Goal: Contribute content

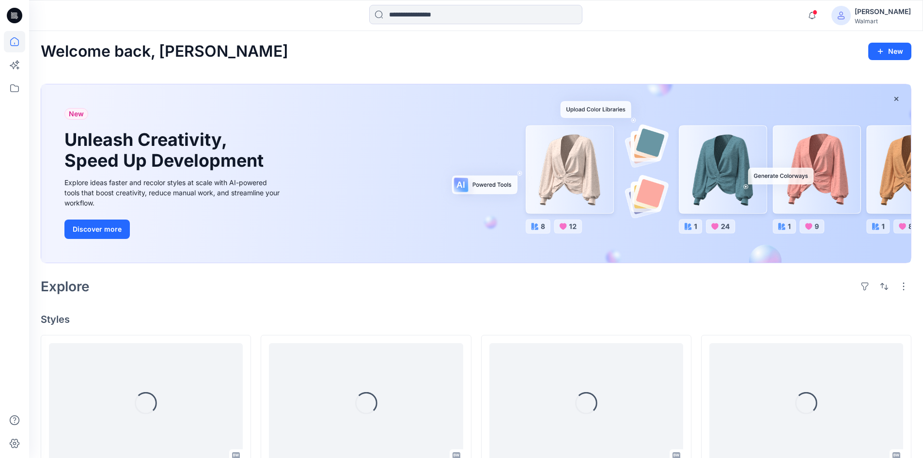
click at [900, 12] on div "[PERSON_NAME]" at bounding box center [882, 12] width 56 height 12
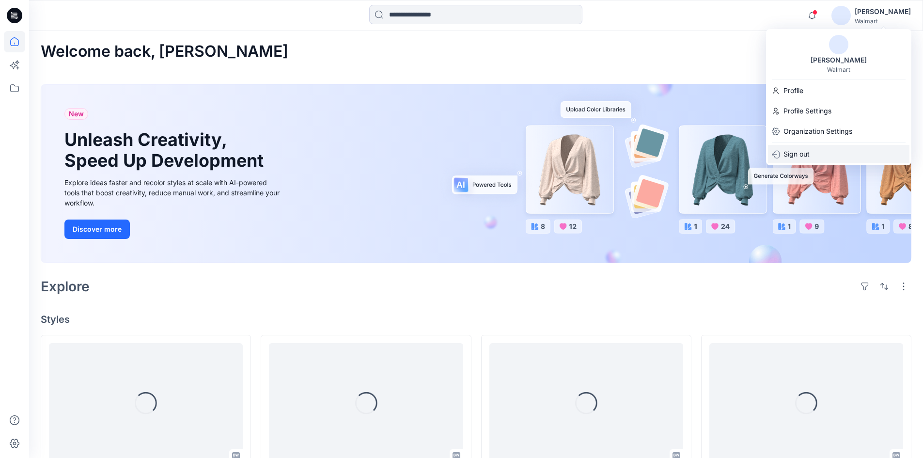
click at [826, 152] on div "Sign out" at bounding box center [838, 154] width 141 height 18
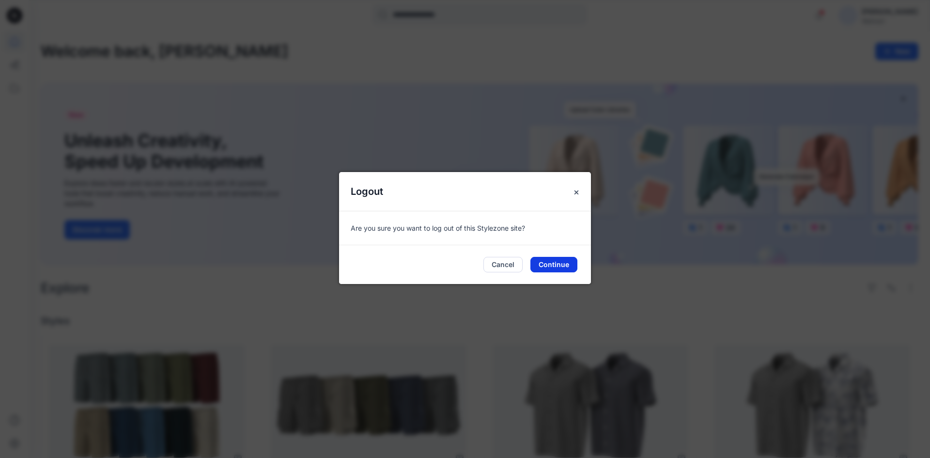
click at [564, 267] on button "Continue" at bounding box center [553, 264] width 47 height 15
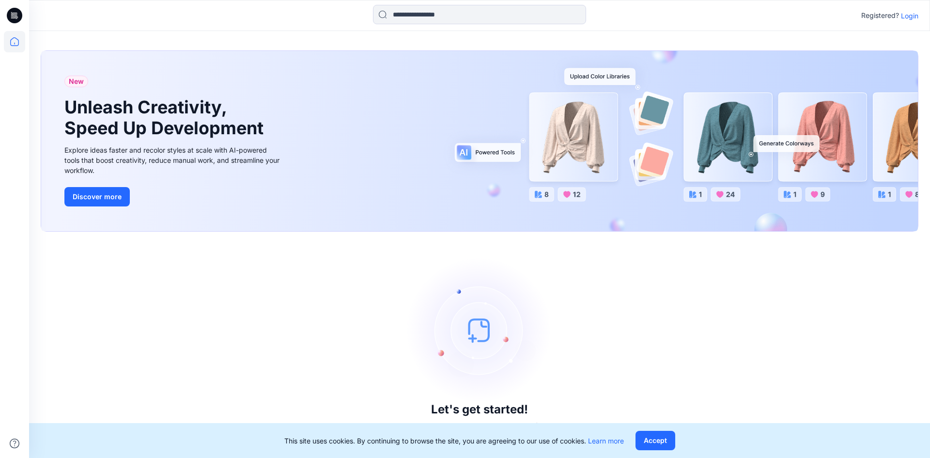
click at [912, 15] on p "Login" at bounding box center [909, 16] width 17 height 10
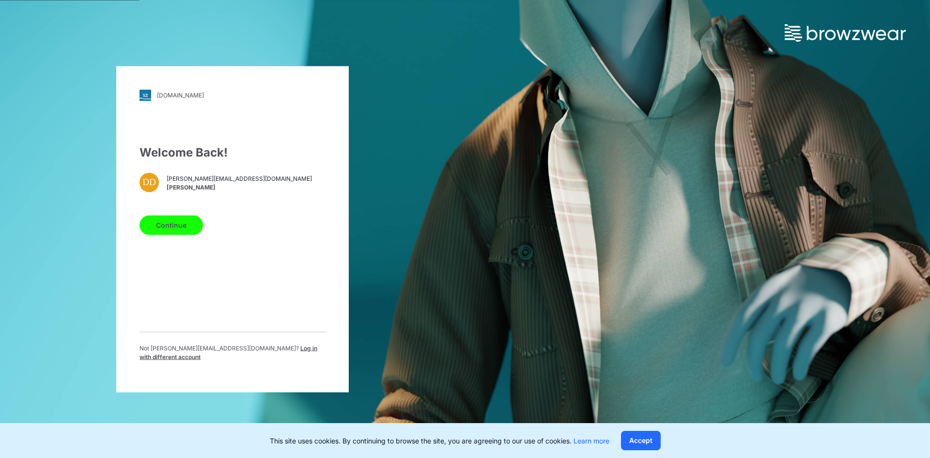
click at [266, 355] on span "Log in with different account" at bounding box center [228, 352] width 178 height 16
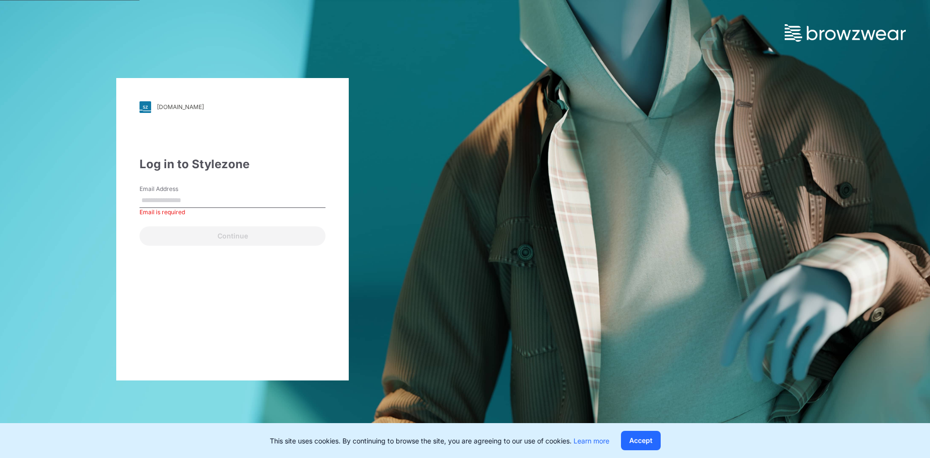
click at [210, 199] on input "Email Address" at bounding box center [232, 200] width 186 height 15
paste input "**********"
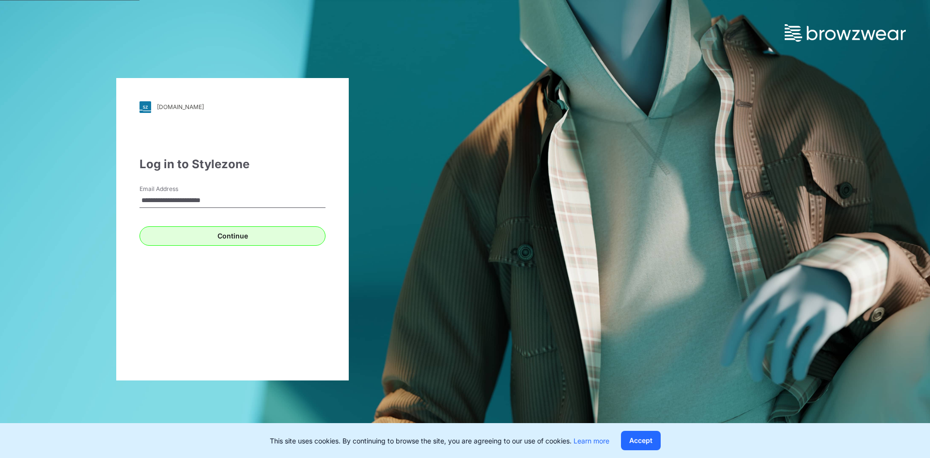
type input "**********"
click at [223, 242] on button "Continue" at bounding box center [232, 235] width 186 height 19
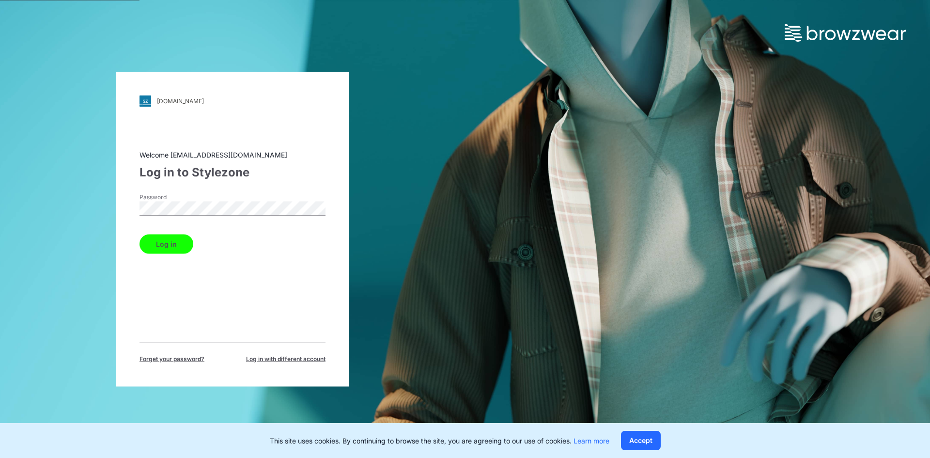
click at [175, 241] on button "Log in" at bounding box center [166, 243] width 54 height 19
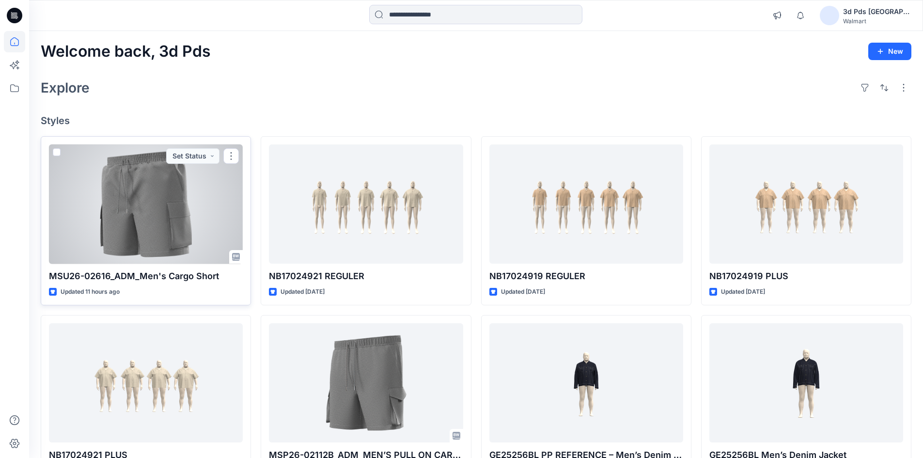
click at [179, 200] on div at bounding box center [146, 204] width 194 height 120
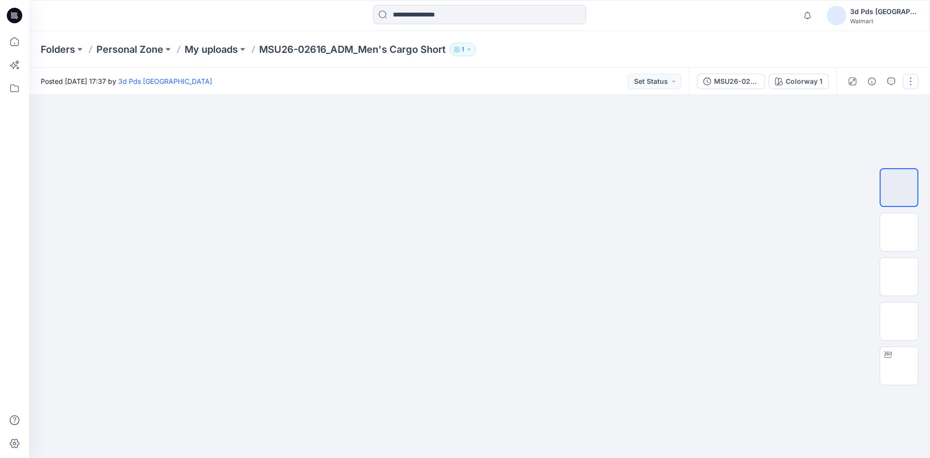
click at [913, 80] on button "button" at bounding box center [910, 81] width 15 height 15
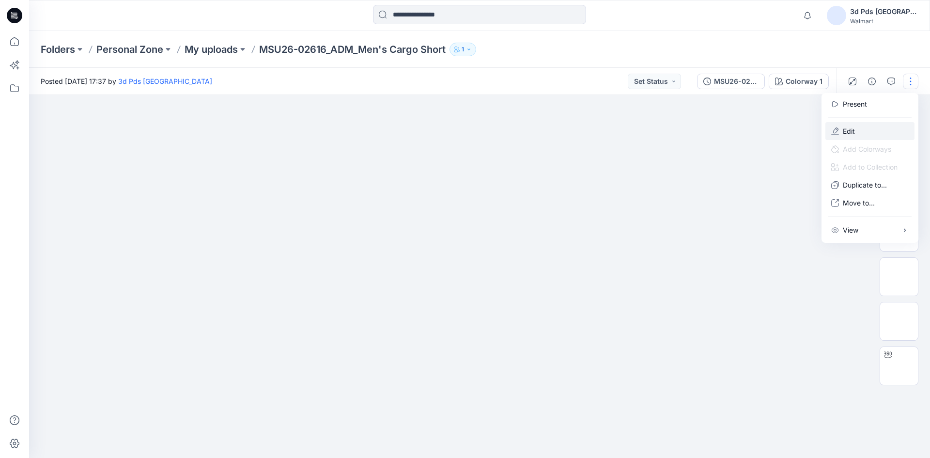
click at [875, 128] on button "Edit" at bounding box center [869, 131] width 89 height 18
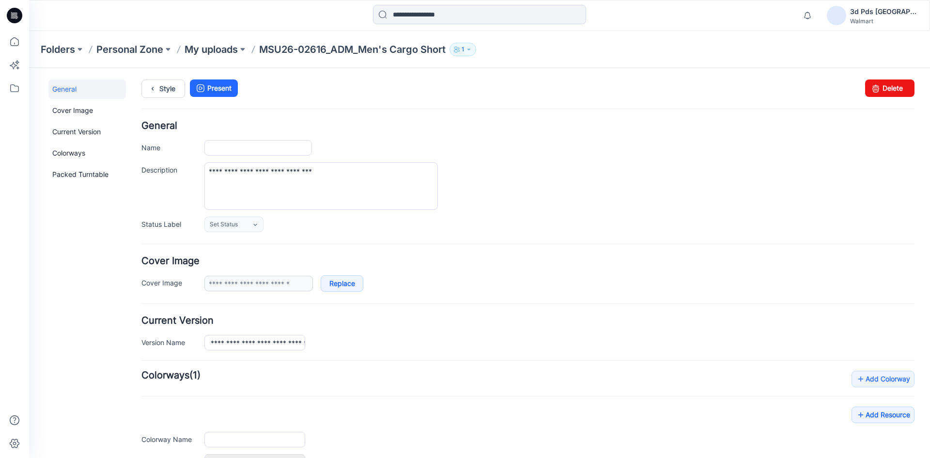
type input "**********"
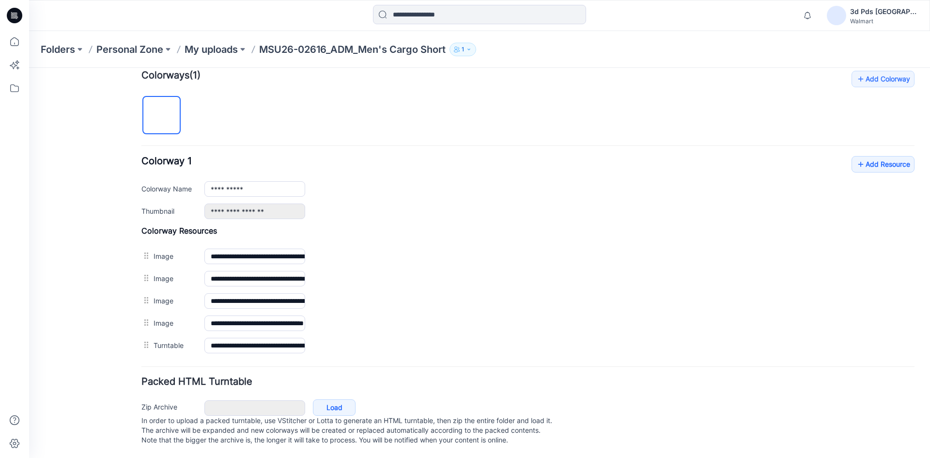
scroll to position [309, 0]
click at [876, 161] on link "Add Resource" at bounding box center [882, 164] width 63 height 16
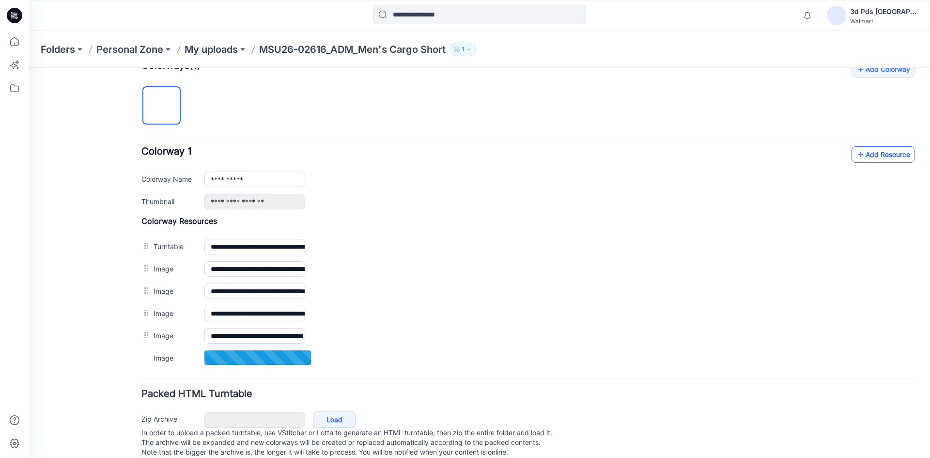
click at [871, 159] on link "Add Resource" at bounding box center [882, 154] width 63 height 16
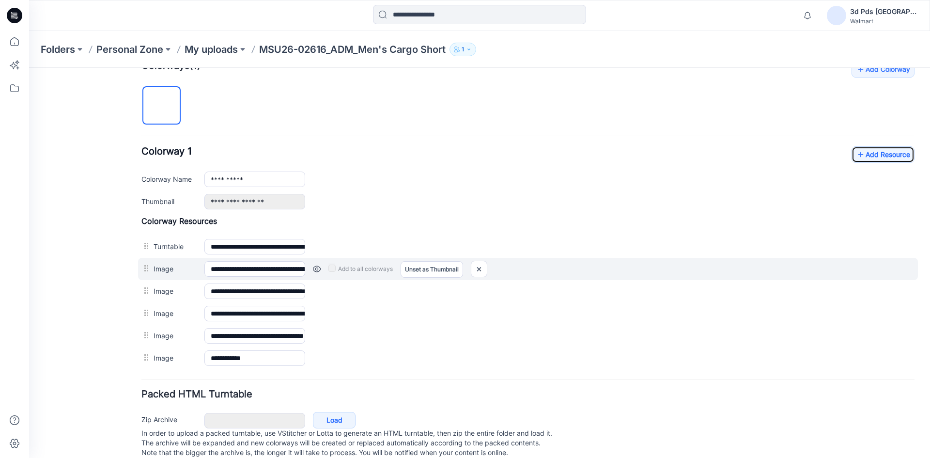
scroll to position [332, 0]
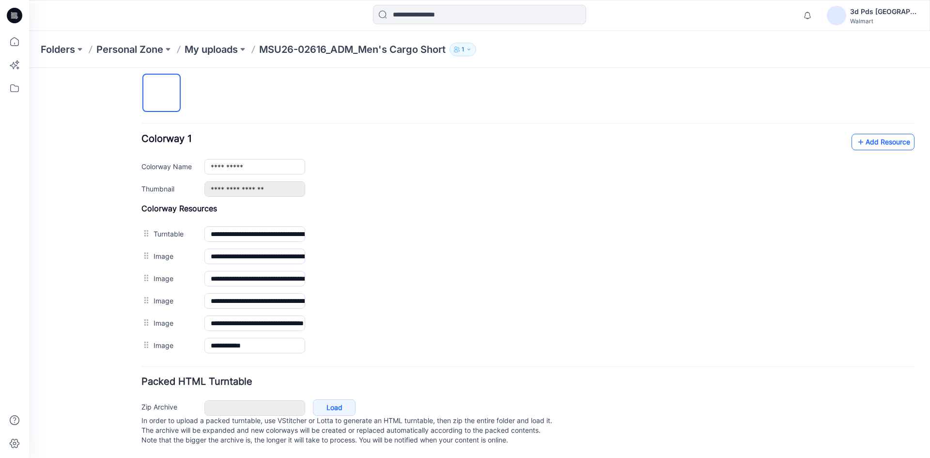
click at [877, 134] on link "Add Resource" at bounding box center [882, 142] width 63 height 16
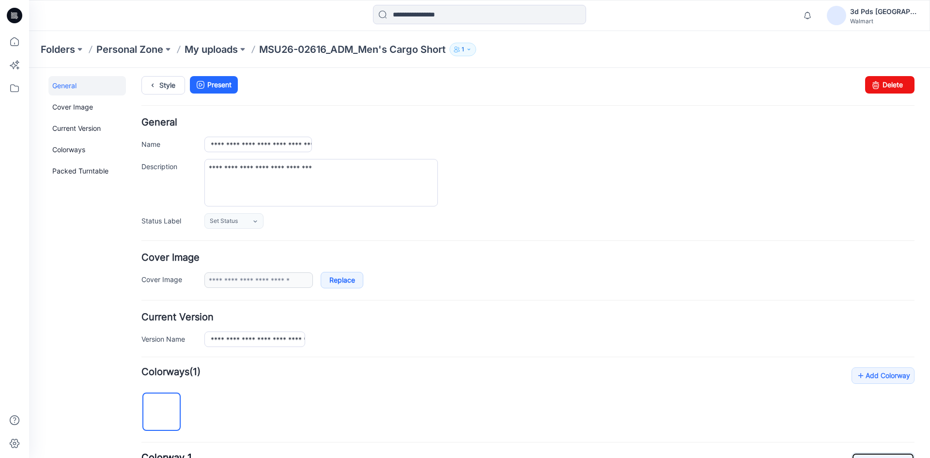
scroll to position [0, 0]
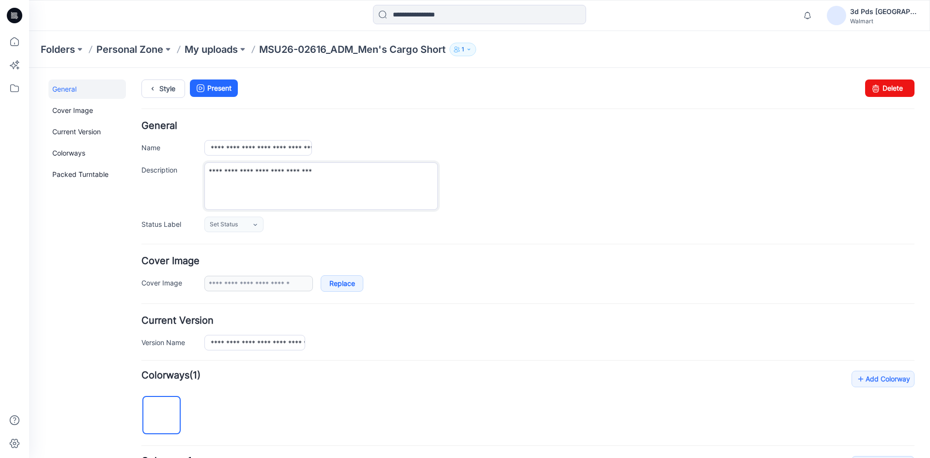
drag, startPoint x: 325, startPoint y: 176, endPoint x: 210, endPoint y: 184, distance: 114.6
click at [210, 179] on textarea "**********" at bounding box center [320, 185] width 233 height 47
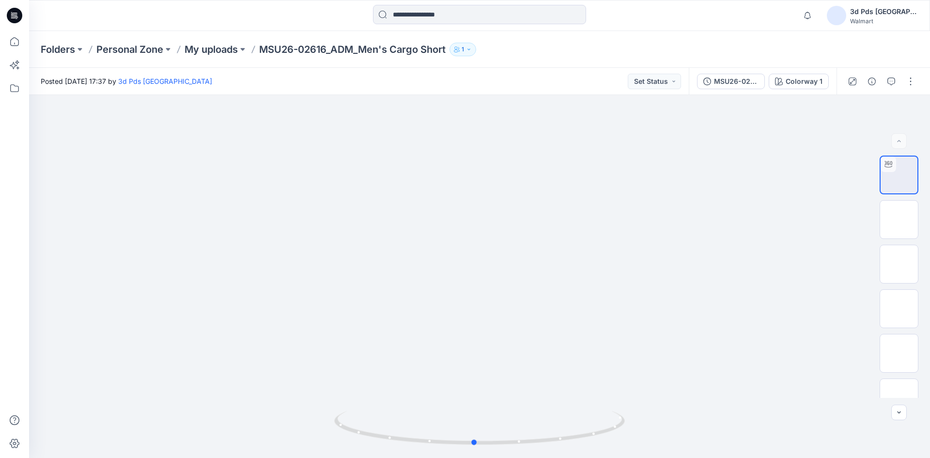
drag, startPoint x: 481, startPoint y: 442, endPoint x: 766, endPoint y: 470, distance: 286.6
click at [766, 457] on html "Notifications Your style MSU26-02616_ADM_Men's Cargo Short is ready 11 hours ag…" at bounding box center [465, 229] width 930 height 458
click at [899, 334] on img at bounding box center [899, 334] width 0 height 0
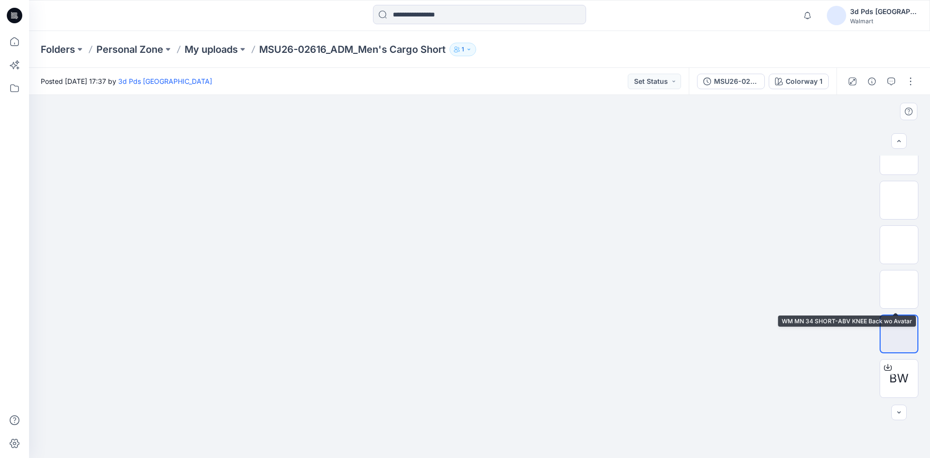
scroll to position [0, 0]
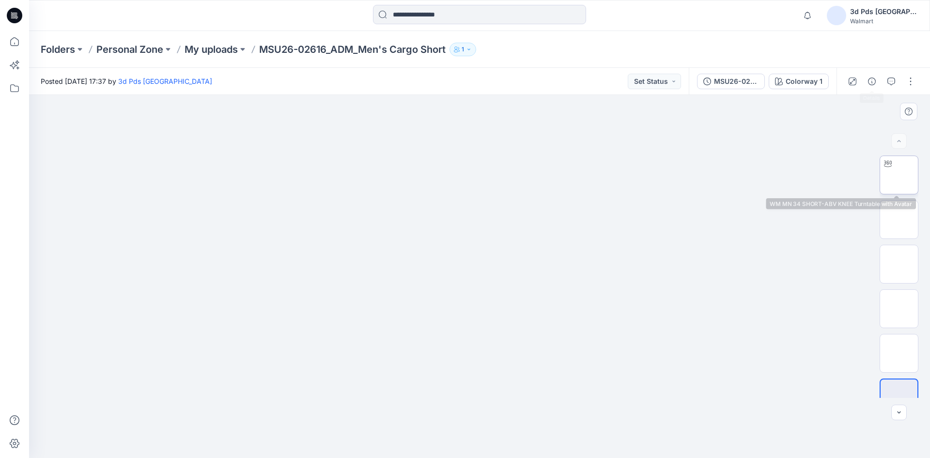
click at [899, 175] on img at bounding box center [899, 175] width 0 height 0
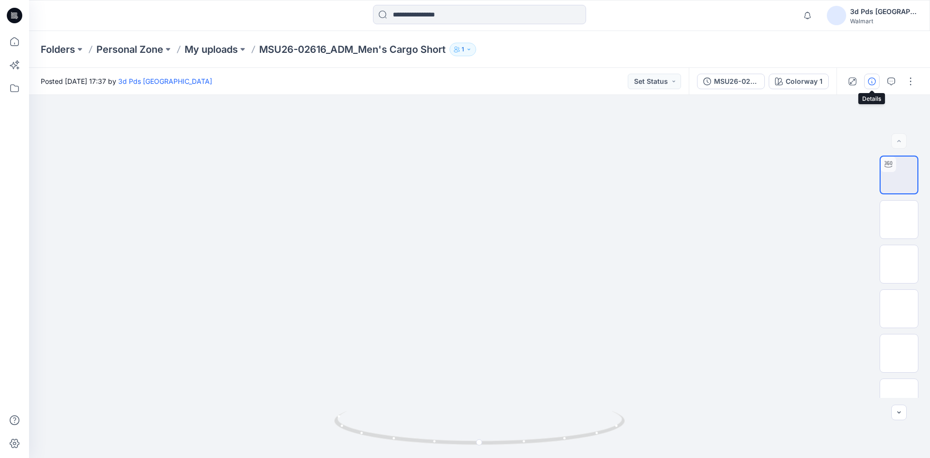
click at [869, 79] on icon "button" at bounding box center [872, 81] width 8 height 8
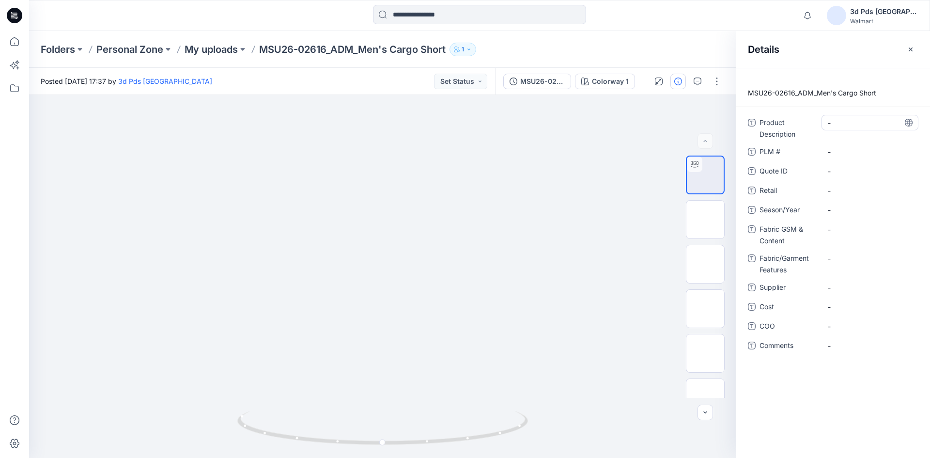
click at [842, 123] on Description "-" at bounding box center [870, 123] width 84 height 10
drag, startPoint x: 875, startPoint y: 92, endPoint x: 849, endPoint y: 95, distance: 26.4
click at [849, 94] on p "MSU26-02616_ADM_Men's Cargo Short" at bounding box center [833, 93] width 194 height 12
drag, startPoint x: 878, startPoint y: 92, endPoint x: 818, endPoint y: 98, distance: 60.4
click at [818, 98] on p "MSU26-02616_ADM_Men's Cargo Short" at bounding box center [833, 93] width 194 height 12
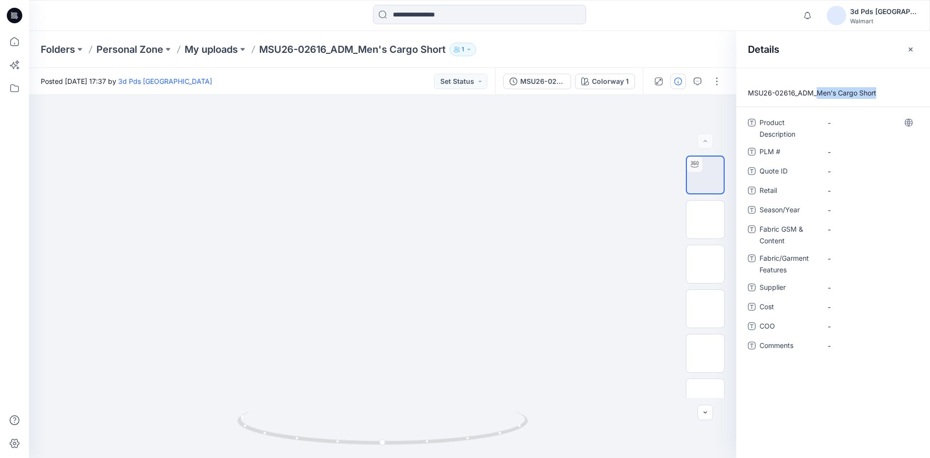
copy p "Men's Cargo Short"
click at [846, 119] on Description "-" at bounding box center [870, 123] width 84 height 10
type textarea "**********"
click at [849, 149] on \ "-" at bounding box center [870, 152] width 84 height 10
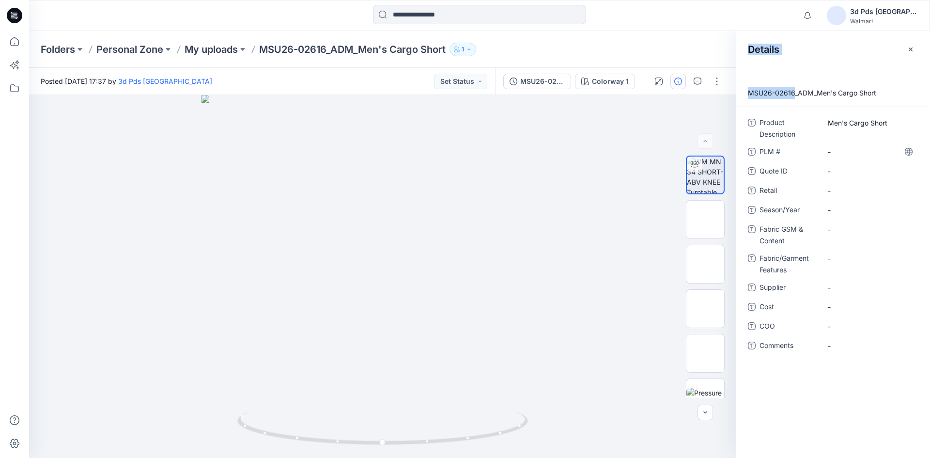
drag, startPoint x: 793, startPoint y: 92, endPoint x: 725, endPoint y: 91, distance: 68.3
click at [725, 91] on div "Posted Sunday, September 21, 2025 17:37 by 3d Pds Far East Set Status MSU26-026…" at bounding box center [479, 263] width 901 height 390
click at [794, 95] on p "MSU26-02616_ADM_Men's Cargo Short" at bounding box center [833, 93] width 194 height 12
click at [837, 211] on span "-" at bounding box center [870, 210] width 84 height 10
type textarea "****"
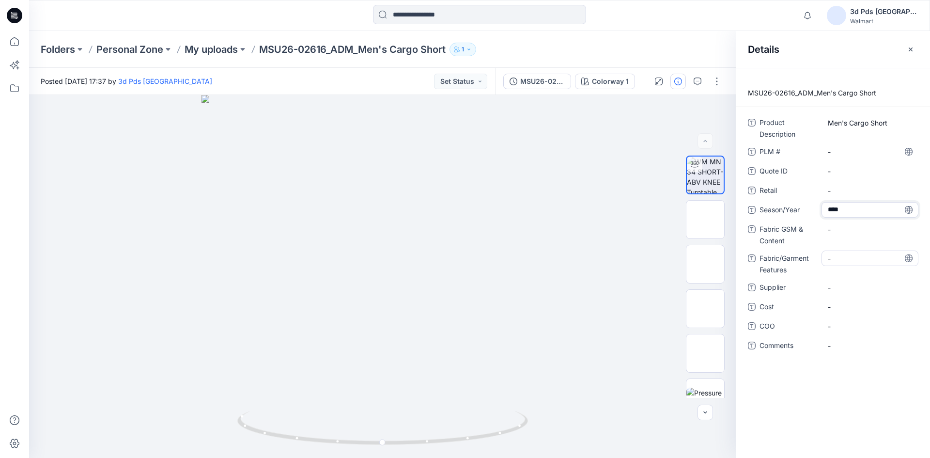
click at [845, 265] on div "-" at bounding box center [869, 257] width 97 height 15
click at [840, 262] on Features "-" at bounding box center [870, 258] width 84 height 10
type textarea "**********"
click at [851, 267] on Features "Body Fabric: 100gsm/100% Nylon Taslon" at bounding box center [870, 266] width 84 height 31
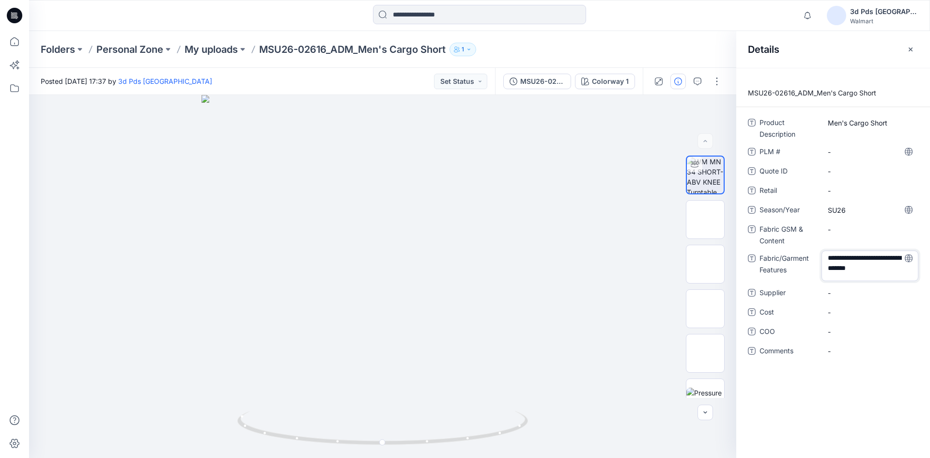
drag, startPoint x: 829, startPoint y: 268, endPoint x: 820, endPoint y: 261, distance: 12.0
click at [820, 261] on div "**********" at bounding box center [833, 265] width 170 height 31
type textarea "**********"
click at [860, 267] on textarea "**********" at bounding box center [869, 265] width 97 height 31
click at [857, 297] on div "Product Description Men's Cargo Short PLM # - Quote ID - Retail - Season/Year S…" at bounding box center [833, 240] width 170 height 250
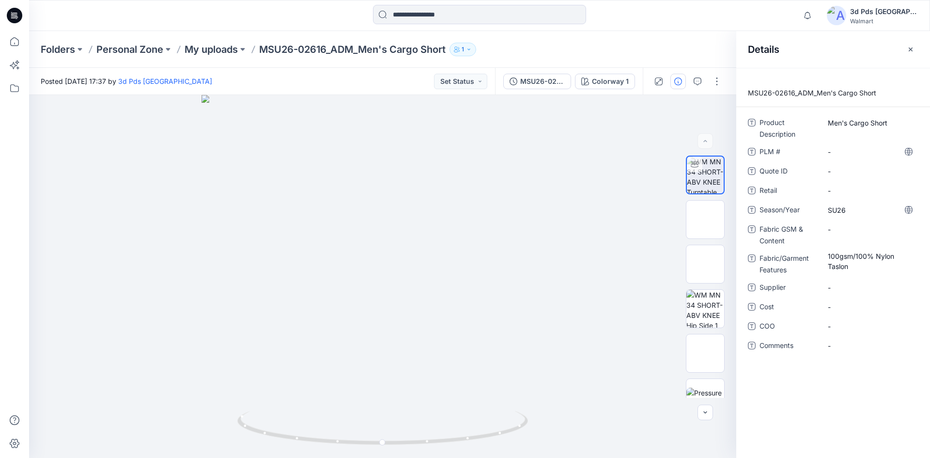
click at [912, 44] on button "button" at bounding box center [910, 49] width 15 height 15
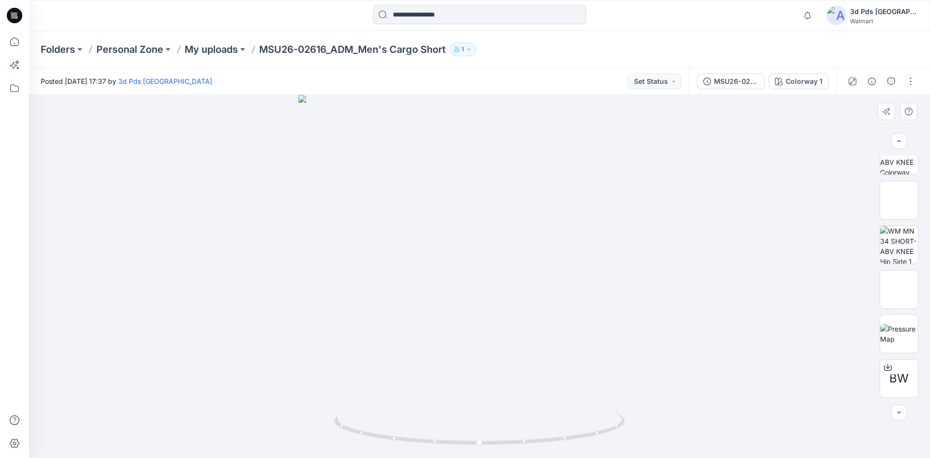
scroll to position [0, 0]
